Goal: Task Accomplishment & Management: Complete application form

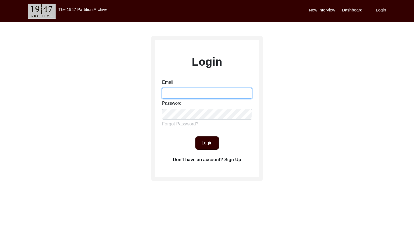
click at [191, 90] on input "Email" at bounding box center [207, 93] width 90 height 11
type input "[EMAIL_ADDRESS][DOMAIN_NAME]"
click at [215, 138] on button "Login" at bounding box center [207, 142] width 24 height 13
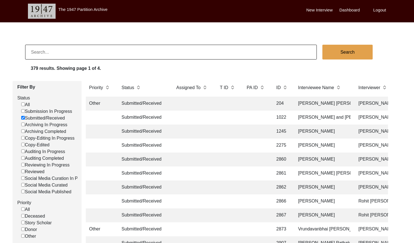
click at [99, 49] on input at bounding box center [171, 52] width 292 height 15
paste input "[PERSON_NAME]"
type input "[PERSON_NAME]"
checkbox input "false"
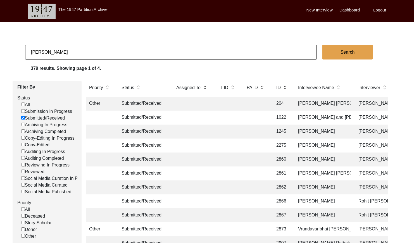
checkbox input "false"
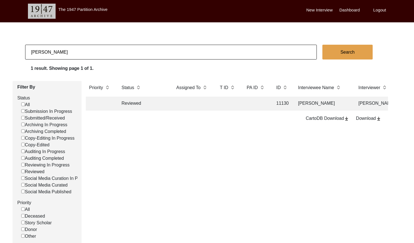
click at [245, 103] on td at bounding box center [255, 104] width 25 height 14
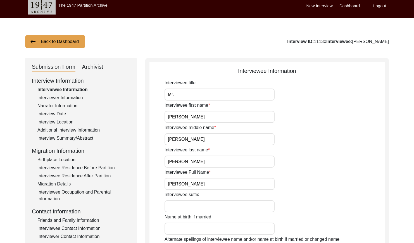
scroll to position [5, 0]
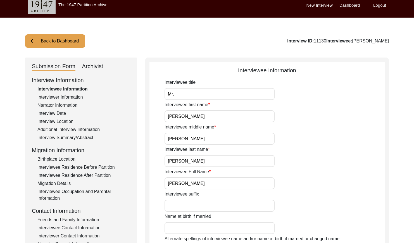
click at [92, 66] on div "Archivist" at bounding box center [92, 66] width 21 height 9
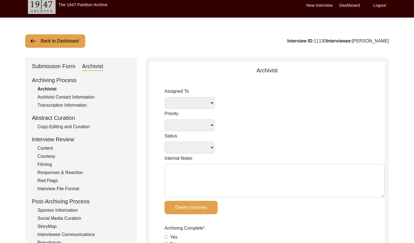
select select
select select "Reviewed"
type textarea "[DATE] Lesya: Assigning to self. [DATE] Lesya: Assigned to Jasia for review. Du…"
type textarea "[DATE] Lesya: Removed 'English' as the interviewee's regional dialect. Added th…"
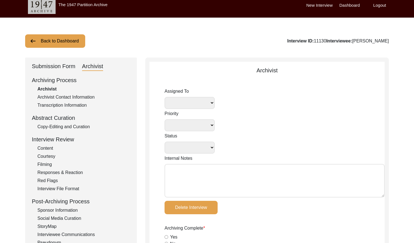
radio input "true"
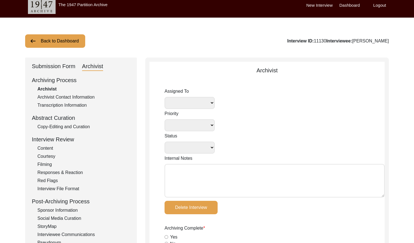
radio input "true"
type input "3:39:56"
radio input "true"
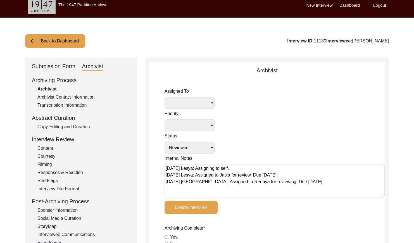
radio input "true"
type input "22"
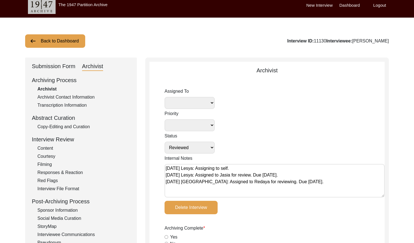
type input "mp4 files"
select select
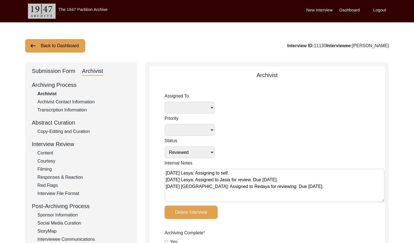
scroll to position [0, 0]
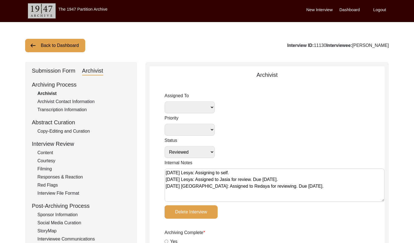
click at [62, 42] on button "Back to Dashboard" at bounding box center [55, 45] width 60 height 13
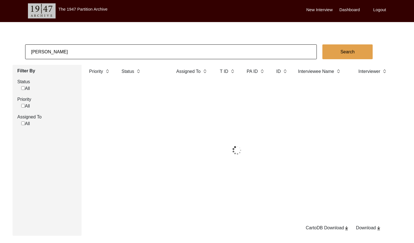
click at [137, 58] on input "[PERSON_NAME]" at bounding box center [171, 51] width 292 height 15
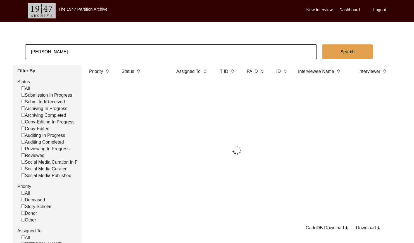
click at [137, 58] on input "[PERSON_NAME]" at bounding box center [171, 51] width 292 height 15
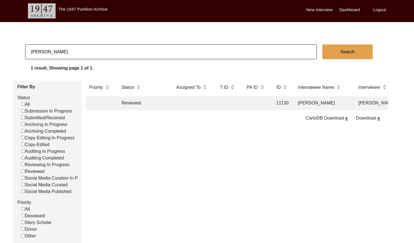
click at [136, 56] on input "[PERSON_NAME]" at bounding box center [171, 51] width 292 height 15
paste input "[PERSON_NAME] [PERSON_NAME]"
type input "[PERSON_NAME] [PERSON_NAME]"
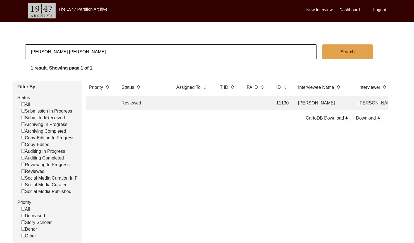
checkbox input "false"
click at [217, 102] on td at bounding box center [228, 103] width 22 height 14
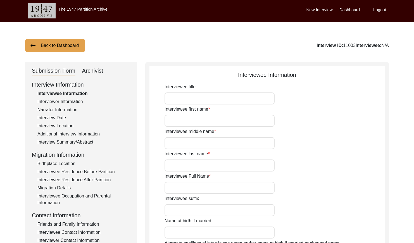
type input "[PERSON_NAME]"
type input "Poriya"
type input "[PERSON_NAME] [PERSON_NAME]"
type input "[PERSON_NAME]"
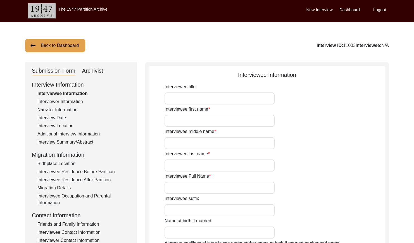
type input "1939"
type input "84"
type input "[DEMOGRAPHIC_DATA]"
type input "Gujarati"
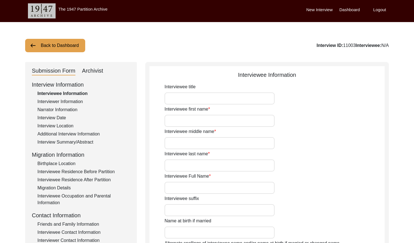
type input "Kathiyawadi"
type input "[DEMOGRAPHIC_DATA]"
type input "South Asian"
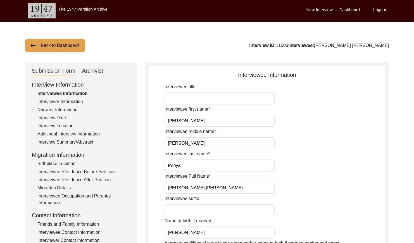
click at [102, 68] on div "Archivist" at bounding box center [92, 71] width 21 height 9
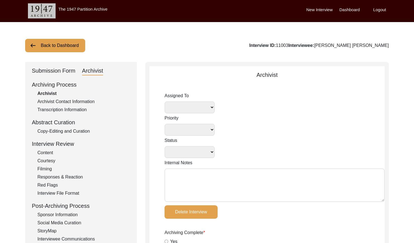
select select
select select "Auditing Completed"
type textarea "[DATE] [GEOGRAPHIC_DATA]: Assigned to Deepika for auditing. Due [DATE]. [PERSON…"
radio input "true"
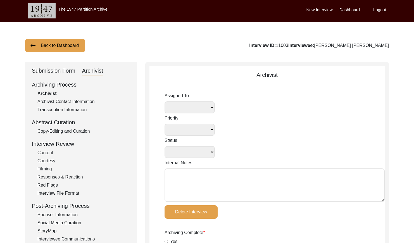
type input "[DATE]"
type textarea "[DATE] Lesya: Lots of lowercase text; replaced with capitalized letters where a…"
type input "[DATE]"
type input "N/A"
radio input "true"
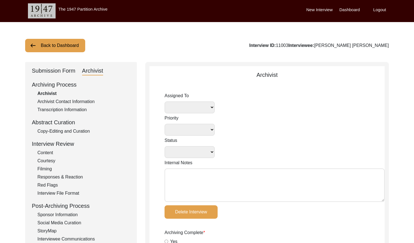
radio input "true"
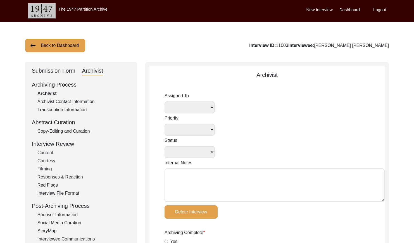
radio input "true"
type input "1:01:00"
radio input "true"
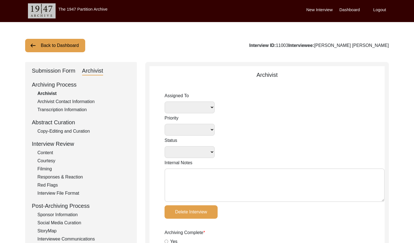
radio input "true"
type input "21"
type input "mp4 files"
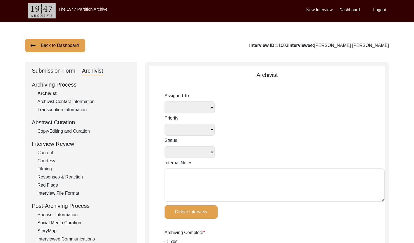
type input "7.68 GB"
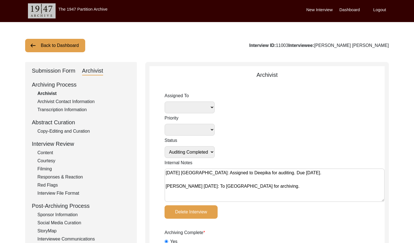
select select
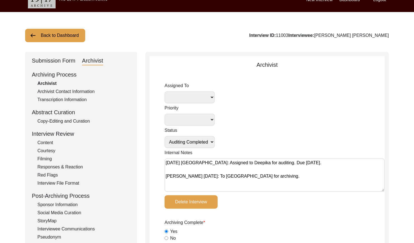
scroll to position [15, 0]
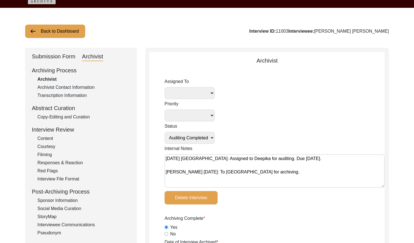
click at [43, 32] on button "Back to Dashboard" at bounding box center [55, 31] width 60 height 13
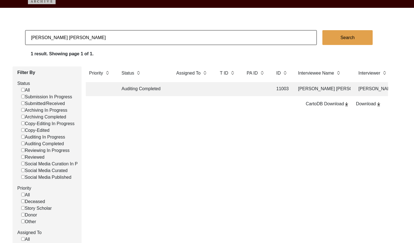
click at [93, 36] on input "[PERSON_NAME] [PERSON_NAME]" at bounding box center [171, 37] width 292 height 15
click at [92, 37] on input "[PERSON_NAME] [PERSON_NAME]" at bounding box center [171, 37] width 292 height 15
paste input "[PERSON_NAME]"
type input "[PERSON_NAME]"
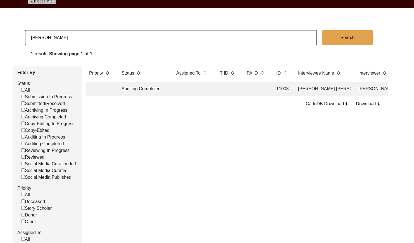
checkbox input "false"
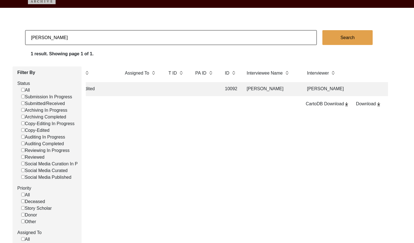
scroll to position [0, 55]
click at [254, 91] on td "[PERSON_NAME]" at bounding box center [268, 89] width 56 height 14
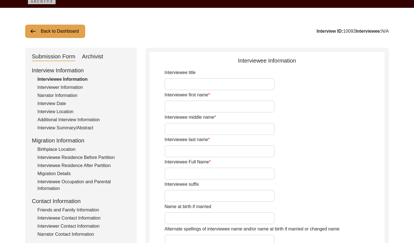
type input "[PERSON_NAME]"
type input "1936"
type input "85"
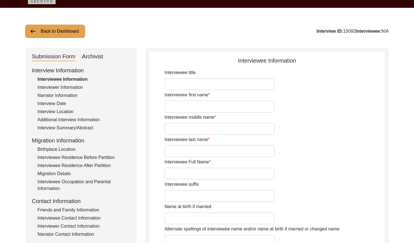
type input "[DEMOGRAPHIC_DATA]"
type input "Punjabi"
type input "[DEMOGRAPHIC_DATA]"
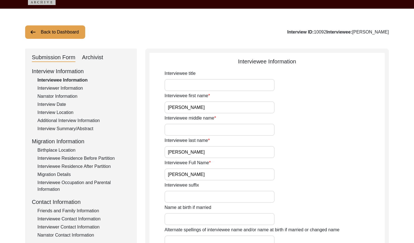
drag, startPoint x: 92, startPoint y: 56, endPoint x: 130, endPoint y: 70, distance: 41.0
click at [92, 56] on div "Archivist" at bounding box center [92, 57] width 21 height 9
select select "Copy-Edited"
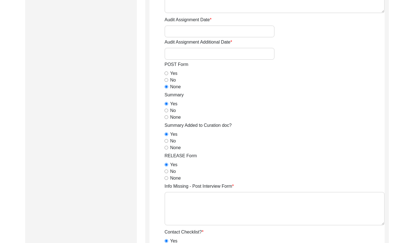
scroll to position [0, 0]
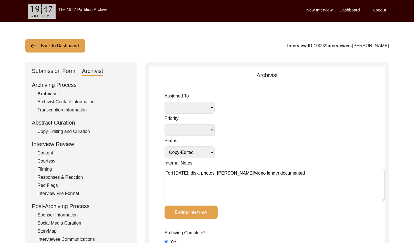
click at [49, 44] on button "Back to Dashboard" at bounding box center [55, 45] width 60 height 13
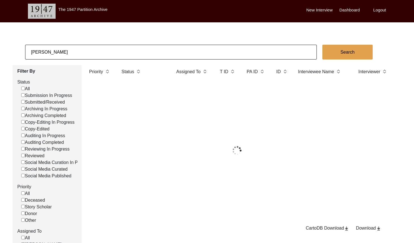
click at [84, 48] on input "[PERSON_NAME]" at bounding box center [171, 52] width 292 height 15
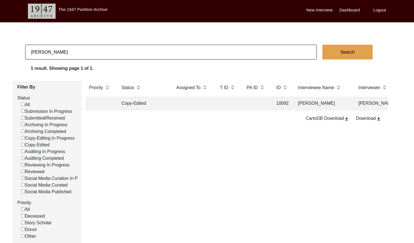
click at [84, 48] on input "[PERSON_NAME]" at bounding box center [171, 52] width 292 height 15
paste input "[PERSON_NAME]"
type input "[PERSON_NAME]"
checkbox input "false"
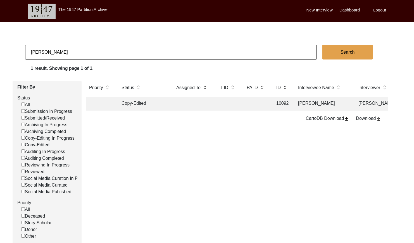
checkbox input "false"
click at [195, 108] on td at bounding box center [192, 104] width 39 height 14
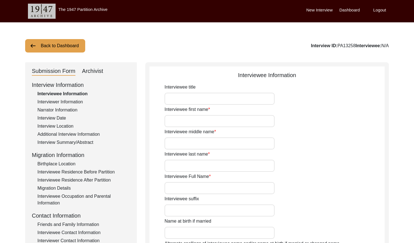
type input "[PERSON_NAME]"
type input "Acharya"
type input "[PERSON_NAME]"
type input "[DATE]"
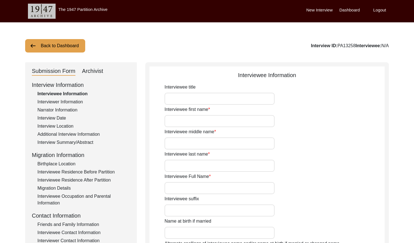
type input "81"
type input "[DEMOGRAPHIC_DATA]"
type input "Bengali"
type input "[DEMOGRAPHIC_DATA]"
type input "Bengali"
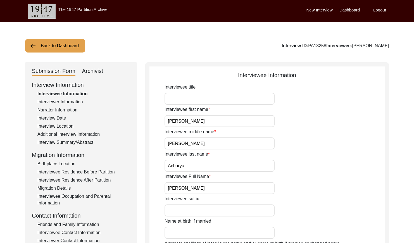
click at [89, 70] on div "Archivist" at bounding box center [92, 71] width 21 height 9
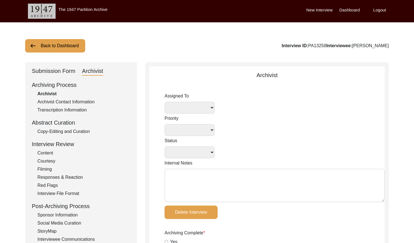
select select
select select "Submitted/Received"
radio input "true"
select select
click at [64, 45] on button "Back to Dashboard" at bounding box center [55, 45] width 60 height 13
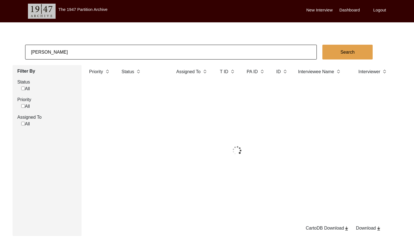
click at [117, 49] on input "[PERSON_NAME]" at bounding box center [171, 52] width 292 height 15
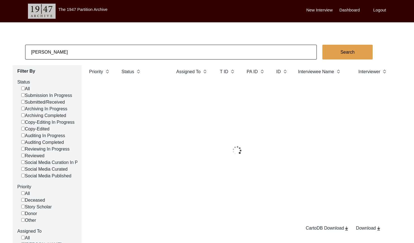
click at [117, 49] on input "[PERSON_NAME]" at bounding box center [171, 52] width 292 height 15
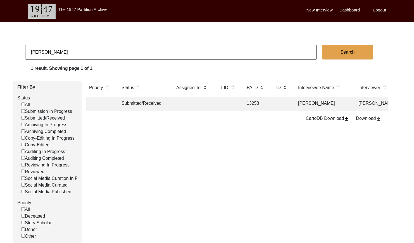
click at [117, 49] on input "[PERSON_NAME]" at bounding box center [171, 52] width 292 height 15
paste input "[PERSON_NAME]"
type input "[PERSON_NAME]"
checkbox input "false"
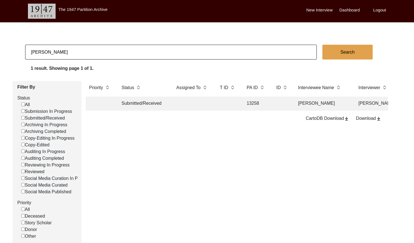
checkbox input "false"
click at [244, 104] on td at bounding box center [255, 104] width 25 height 14
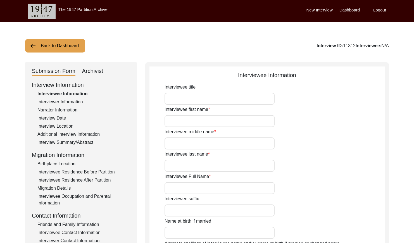
type input "Bani"
type input "N/A"
type input "Basu"
type input "[PERSON_NAME]"
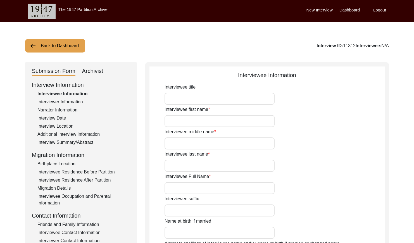
type input "[DATE]"
type input "85"
type input "[DEMOGRAPHIC_DATA]"
type input "N/A"
type input "Bengali"
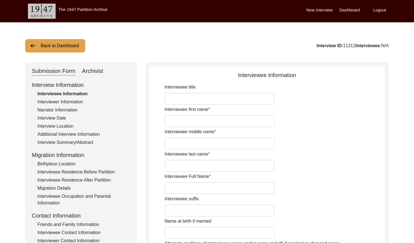
type input "[DEMOGRAPHIC_DATA]"
type input "Indian (Bengali)"
drag, startPoint x: 93, startPoint y: 70, endPoint x: 112, endPoint y: 79, distance: 21.7
click at [93, 70] on div "Archivist" at bounding box center [92, 71] width 21 height 9
select select "Reviewed"
